Goal: Task Accomplishment & Management: Manage account settings

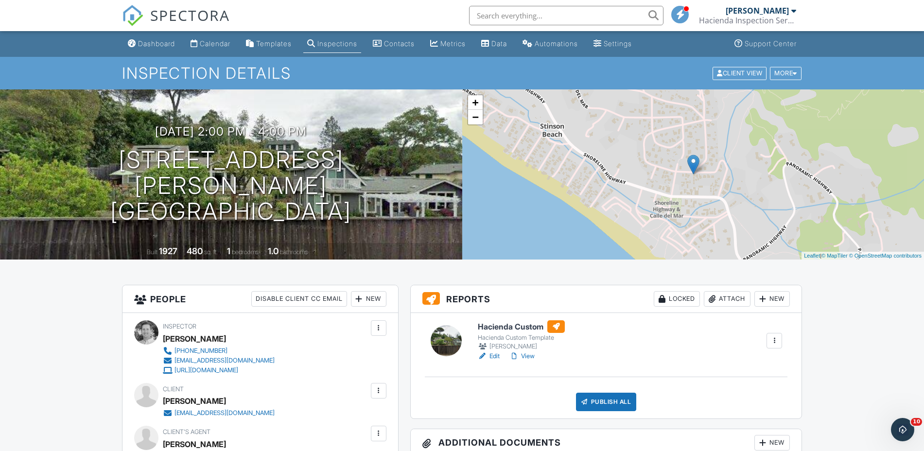
click at [501, 14] on input "text" at bounding box center [566, 15] width 194 height 19
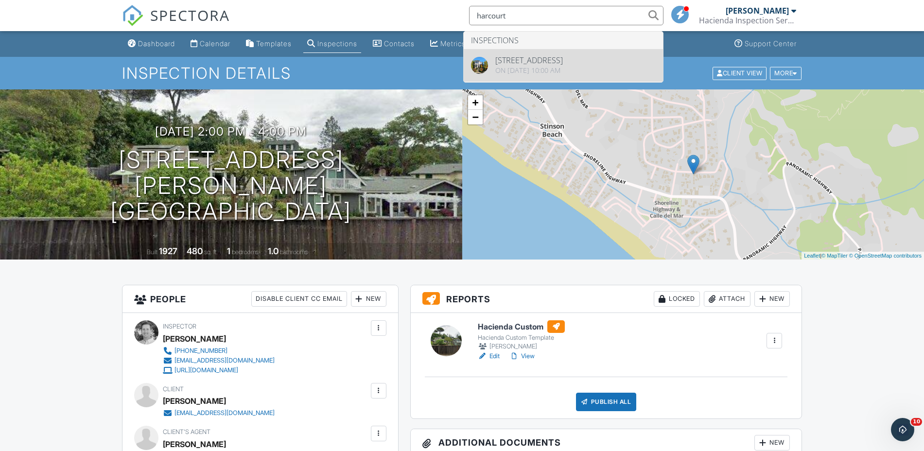
type input "harcourt"
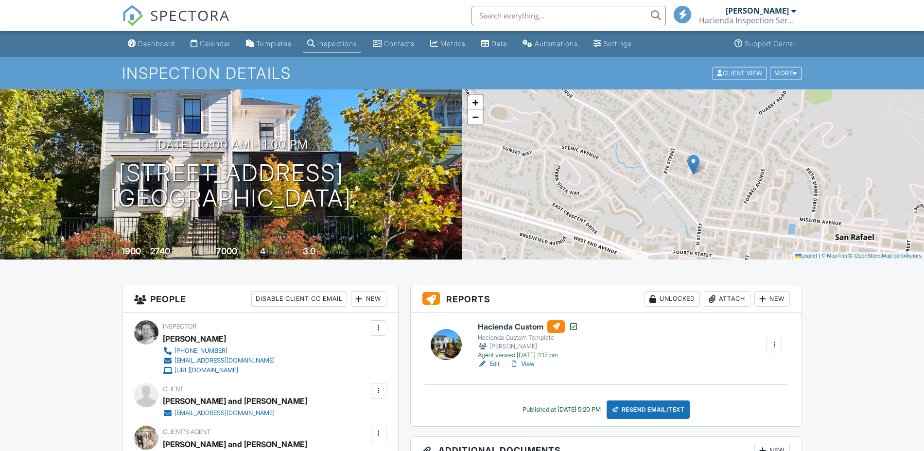
click at [495, 365] on link "Edit" at bounding box center [489, 364] width 22 height 10
